Goal: Information Seeking & Learning: Learn about a topic

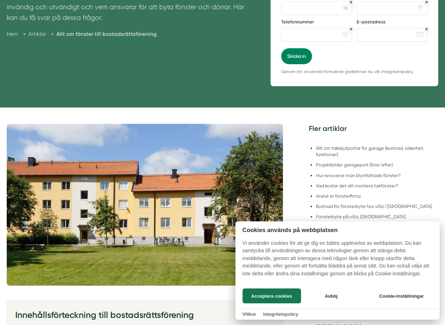
scroll to position [236, 0]
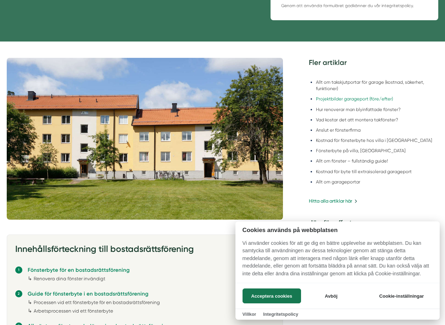
drag, startPoint x: 345, startPoint y: 76, endPoint x: 350, endPoint y: 101, distance: 25.0
click at [350, 100] on div at bounding box center [222, 162] width 445 height 325
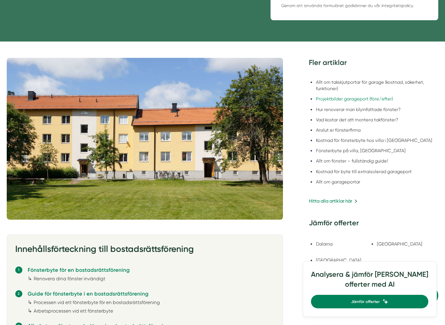
click at [350, 101] on li "Projektbilder garageport (före/efter)" at bounding box center [377, 99] width 122 height 6
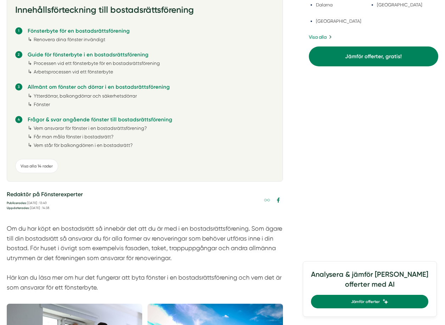
scroll to position [567, 0]
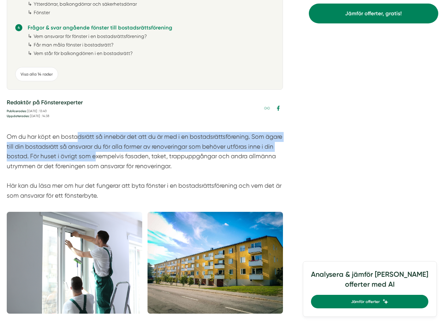
drag, startPoint x: 79, startPoint y: 132, endPoint x: 104, endPoint y: 154, distance: 33.1
click at [104, 154] on section "Om du har köpt en bostadsrätt så innebär det att du är med i en bostadsrättsför…" at bounding box center [145, 168] width 276 height 72
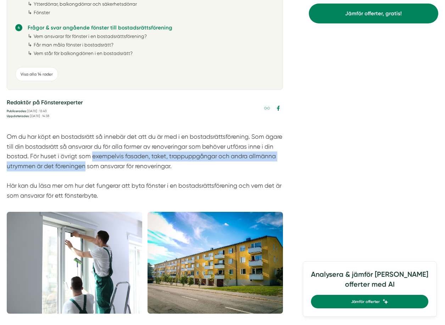
drag, startPoint x: 104, startPoint y: 154, endPoint x: 107, endPoint y: 169, distance: 15.6
click at [107, 169] on section "Om du har köpt en bostadsrätt så innebär det att du är med i en bostadsrättsför…" at bounding box center [145, 168] width 276 height 72
click at [108, 169] on section "Om du har köpt en bostadsrätt så innebär det att du är med i en bostadsrättsför…" at bounding box center [145, 168] width 276 height 72
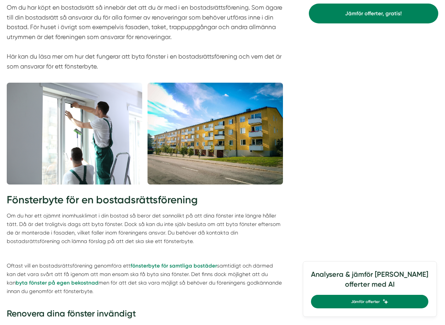
scroll to position [733, 0]
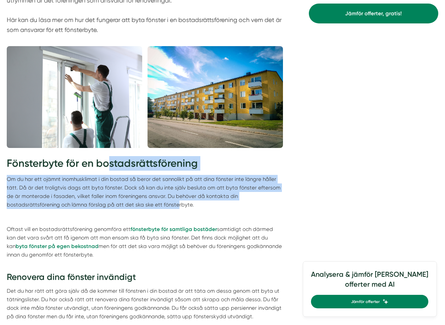
drag, startPoint x: 108, startPoint y: 169, endPoint x: 120, endPoint y: 209, distance: 41.6
click at [120, 209] on div "Fönsterbyte för en bostadsrättsförening Om du har ett ojämnt inomhusklimat i di…" at bounding box center [145, 238] width 276 height 165
click at [120, 209] on p "Om du har ett ojämnt inomhusklimat i din bostad så beror det sannolikt på att d…" at bounding box center [145, 192] width 276 height 34
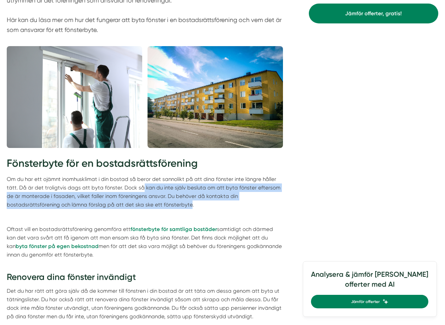
drag, startPoint x: 120, startPoint y: 209, endPoint x: 140, endPoint y: 190, distance: 27.3
click at [140, 190] on p "Om du har ett ojämnt inomhusklimat i din bostad så beror det sannolikt på att d…" at bounding box center [145, 192] width 276 height 34
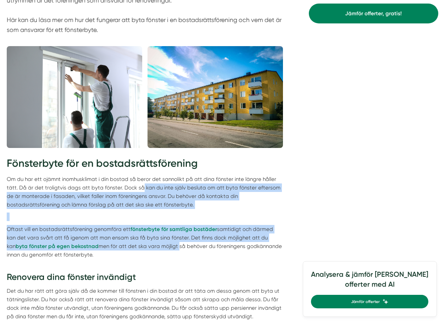
drag, startPoint x: 140, startPoint y: 189, endPoint x: 149, endPoint y: 247, distance: 58.1
click at [149, 247] on div "Fönsterbyte för en bostadsrättsförening Om du har ett ojämnt inomhusklimat i di…" at bounding box center [145, 238] width 276 height 165
click at [149, 247] on p "Oftast vill en bostadsrättsförening genomföra ett fönsterbyte för samtliga bost…" at bounding box center [145, 246] width 276 height 43
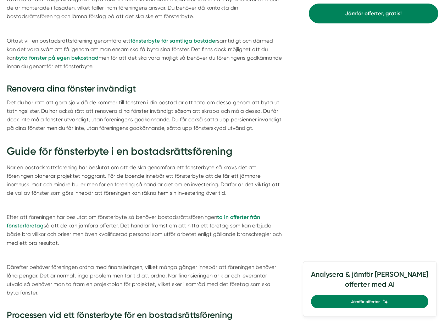
scroll to position [922, 0]
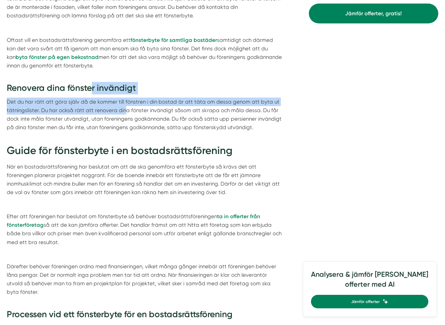
drag, startPoint x: 93, startPoint y: 85, endPoint x: 123, endPoint y: 113, distance: 41.4
click at [123, 113] on div "Fönsterbyte för en bostadsrättsförening Om du har ett ojämnt inomhusklimat i di…" at bounding box center [145, 49] width 276 height 165
click at [123, 113] on p "Det du har rätt att göra själv då de kommer till fönstren i din bostad är att t…" at bounding box center [145, 114] width 276 height 34
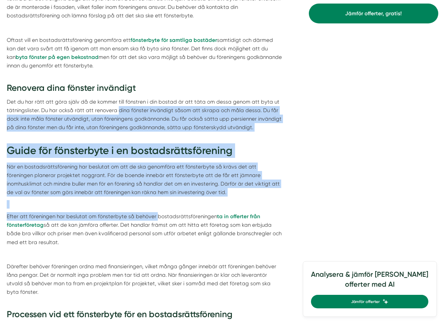
drag, startPoint x: 123, startPoint y: 113, endPoint x: 152, endPoint y: 215, distance: 106.2
click at [152, 215] on p "Efter att föreningen har beslutat om fönsterbyte så behöver bostadsrättsförenin…" at bounding box center [145, 229] width 276 height 34
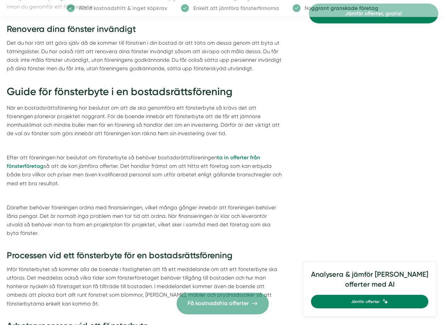
scroll to position [993, 0]
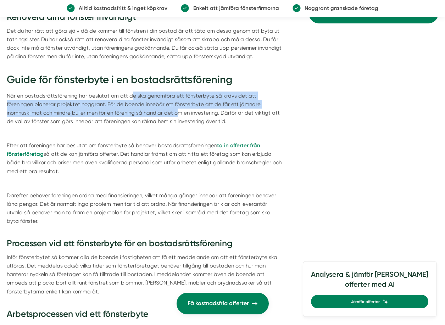
drag, startPoint x: 128, startPoint y: 97, endPoint x: 130, endPoint y: 109, distance: 12.0
click at [130, 109] on p "När en bostadsrättsförening har beslutat om att de ska genomföra ett fönsterbyt…" at bounding box center [145, 108] width 276 height 34
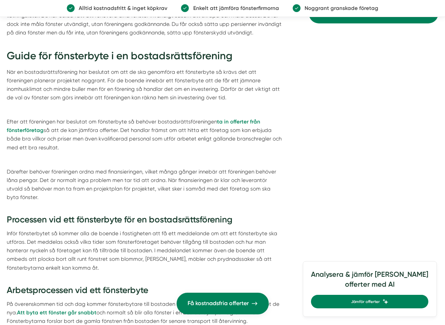
scroll to position [1527, 0]
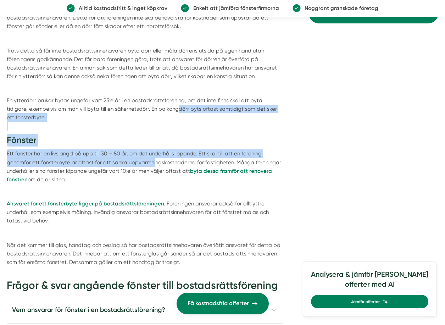
drag, startPoint x: 155, startPoint y: 101, endPoint x: 126, endPoint y: 153, distance: 59.3
click at [126, 153] on div "Allmänt om fönster och dörrar i en bostadsrättsförening Hur ofta ska fönster oc…" at bounding box center [145, 95] width 276 height 342
click at [126, 153] on p "Ett fönster har en livslängd på upp till 30 – 50 år, om det underhålls löpande.…" at bounding box center [145, 166] width 276 height 34
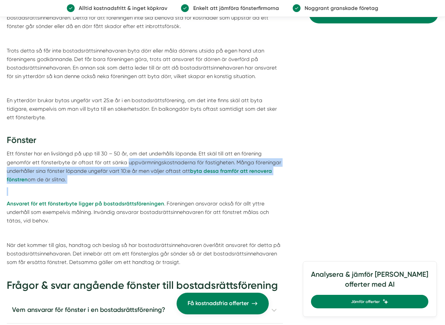
drag, startPoint x: 126, startPoint y: 153, endPoint x: 137, endPoint y: 181, distance: 30.4
click at [137, 181] on div "Allmänt om fönster och dörrar i en bostadsrättsförening Hur ofta ska fönster oc…" at bounding box center [145, 95] width 276 height 342
click at [137, 187] on p at bounding box center [145, 191] width 276 height 9
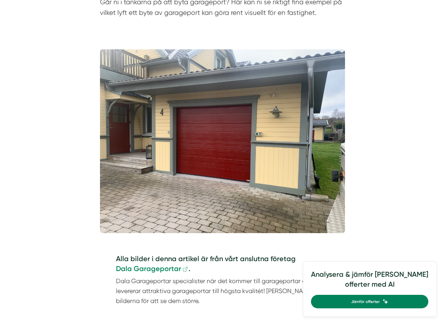
scroll to position [118, 0]
